Goal: Task Accomplishment & Management: Use online tool/utility

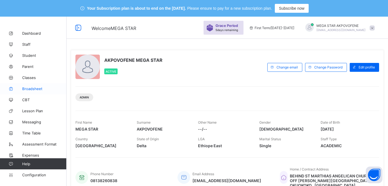
click at [31, 92] on link "Broadsheet" at bounding box center [33, 88] width 67 height 11
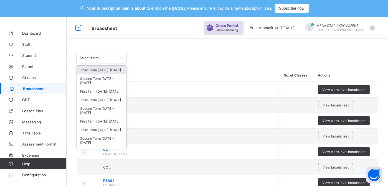
click at [118, 59] on div at bounding box center [120, 58] width 9 height 9
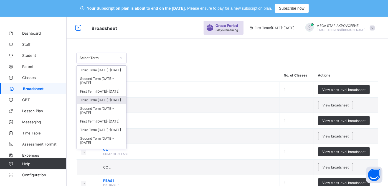
click at [100, 100] on div "Third Term 2024-2025" at bounding box center [101, 100] width 49 height 9
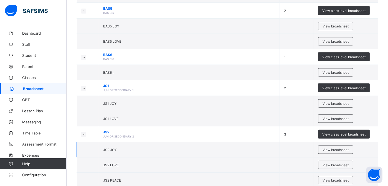
scroll to position [462, 0]
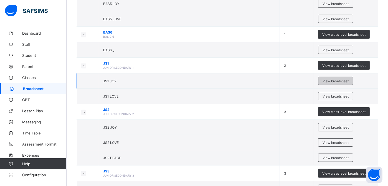
click at [339, 79] on span "View broadsheet" at bounding box center [336, 81] width 26 height 4
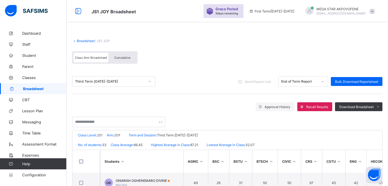
scroll to position [129, 0]
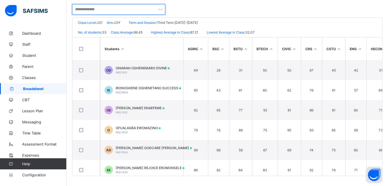
click at [135, 11] on input "text" at bounding box center [118, 9] width 93 height 11
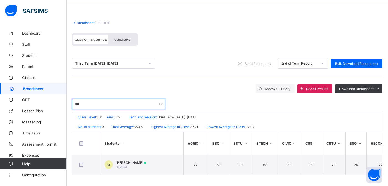
scroll to position [36, 0]
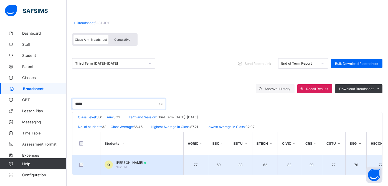
type input "*****"
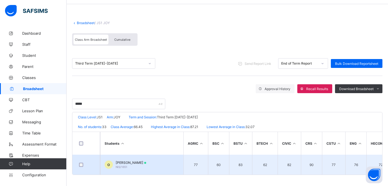
click at [125, 162] on span "[PERSON_NAME]" at bounding box center [131, 163] width 31 height 4
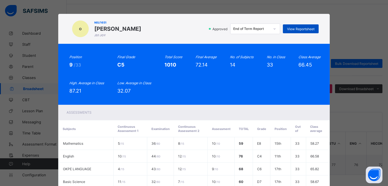
click at [295, 31] on span "View Reportsheet" at bounding box center [300, 29] width 27 height 4
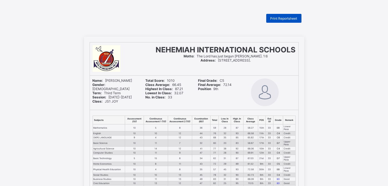
click at [285, 19] on span "Print Reportsheet" at bounding box center [284, 18] width 27 height 4
click at [293, 19] on span "Print Reportsheet" at bounding box center [284, 18] width 27 height 4
click at [281, 18] on span "Print Reportsheet" at bounding box center [284, 18] width 27 height 4
